Goal: Transaction & Acquisition: Purchase product/service

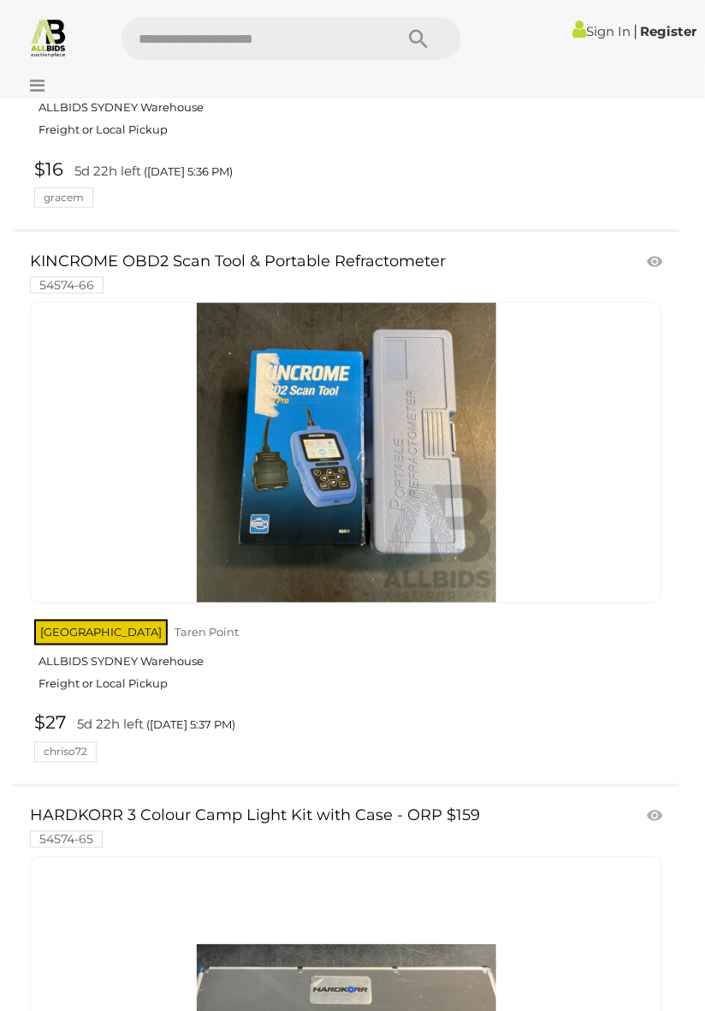
scroll to position [20963, 0]
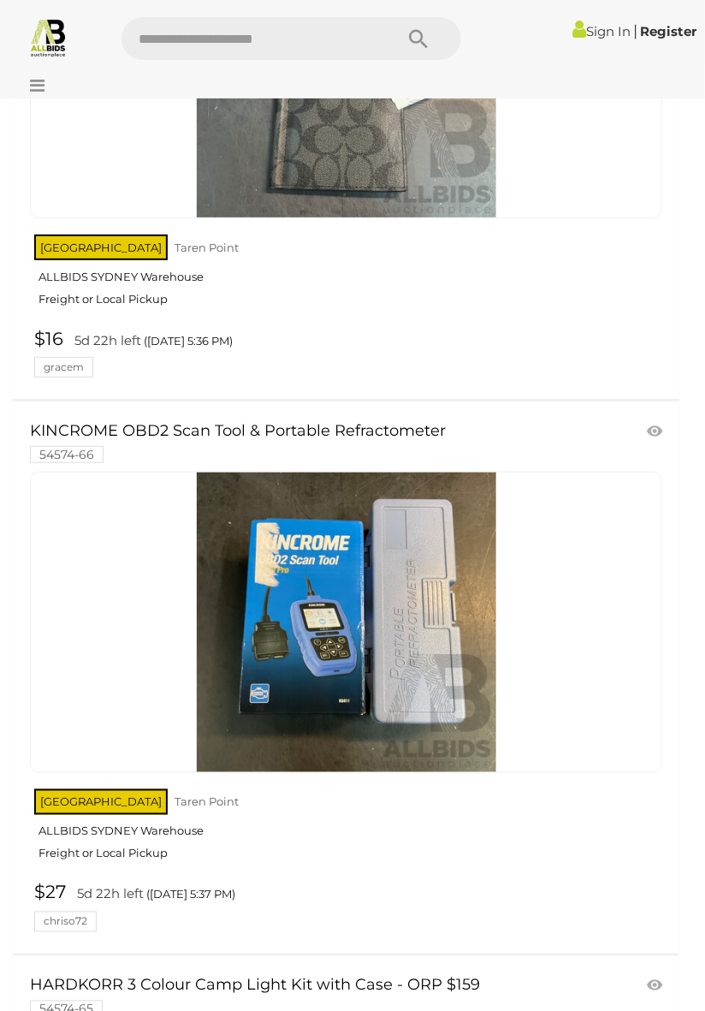
click at [563, 532] on link at bounding box center [346, 622] width 633 height 301
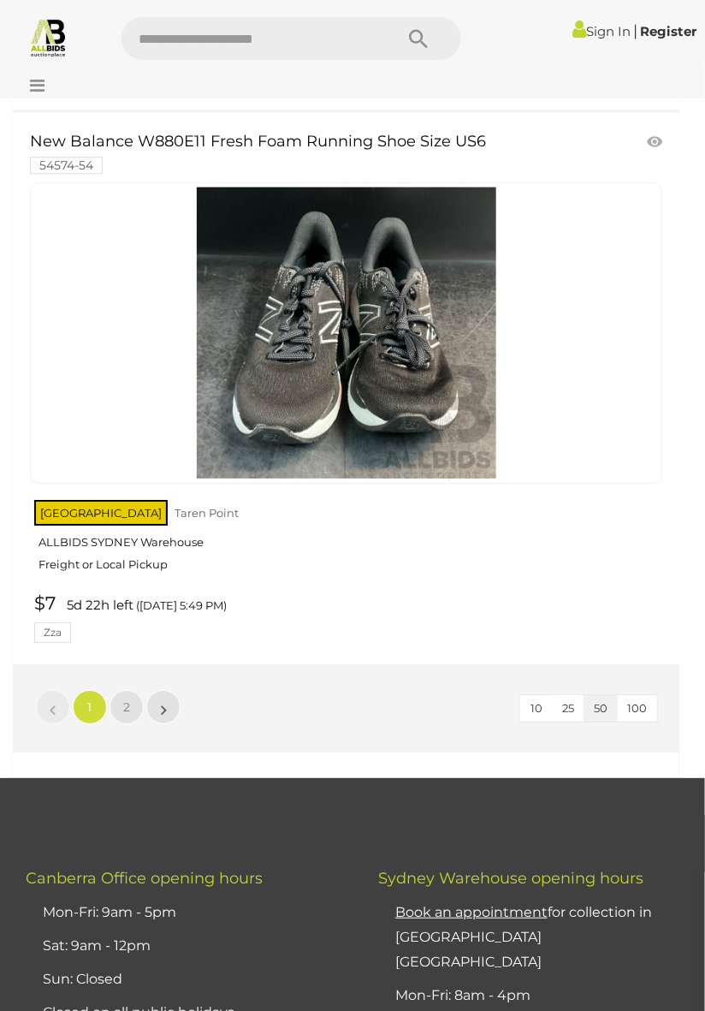
scroll to position [27972, 0]
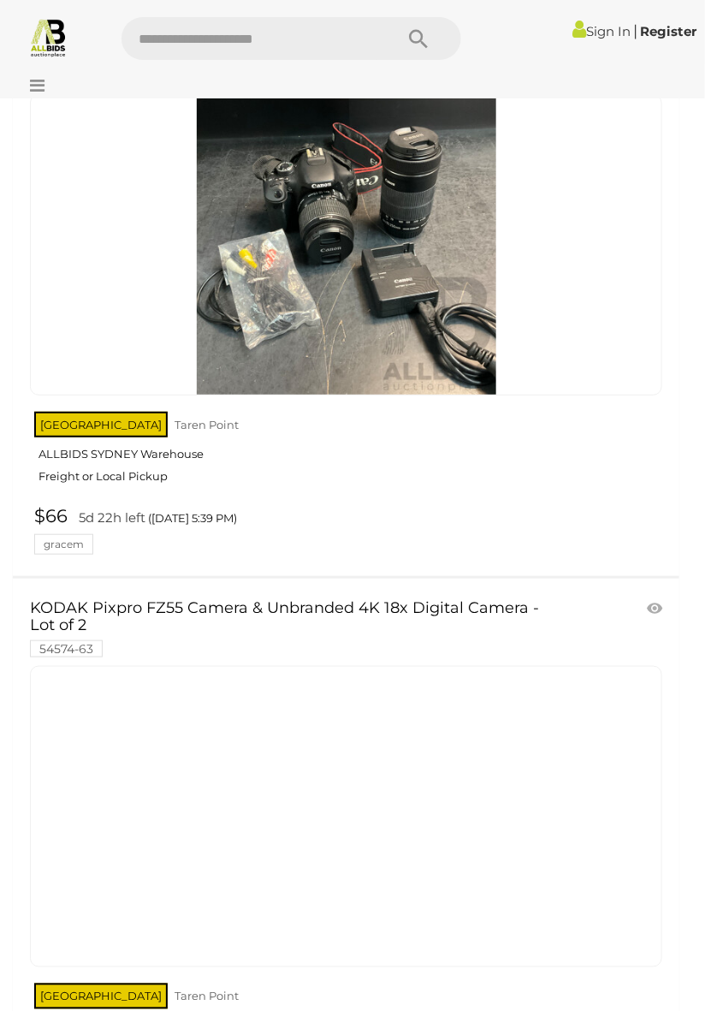
scroll to position [22446, 0]
